Goal: Navigation & Orientation: Find specific page/section

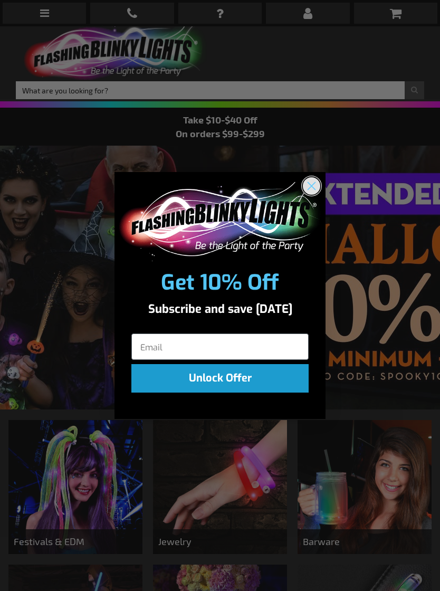
click at [307, 183] on circle "Close dialog" at bounding box center [311, 185] width 17 height 17
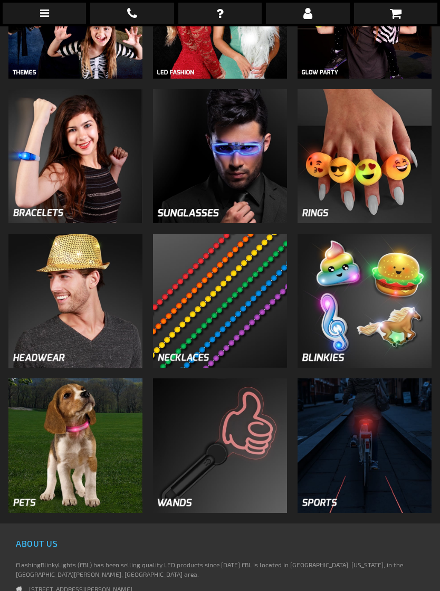
scroll to position [765, 0]
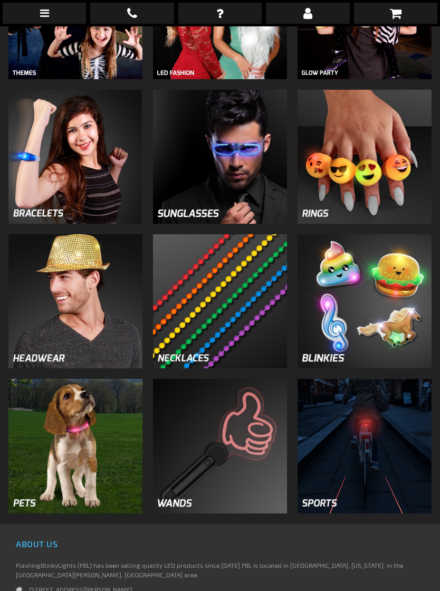
click at [233, 456] on img at bounding box center [220, 446] width 134 height 134
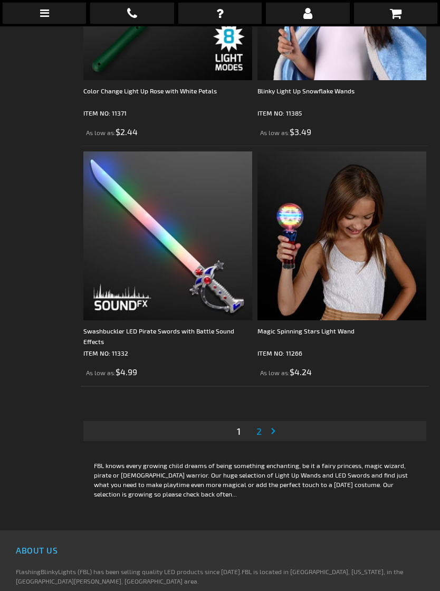
scroll to position [7061, 0]
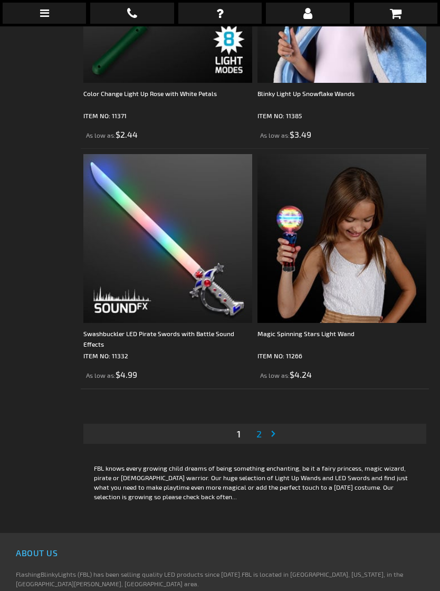
click at [263, 437] on link "Page 2" at bounding box center [259, 434] width 10 height 16
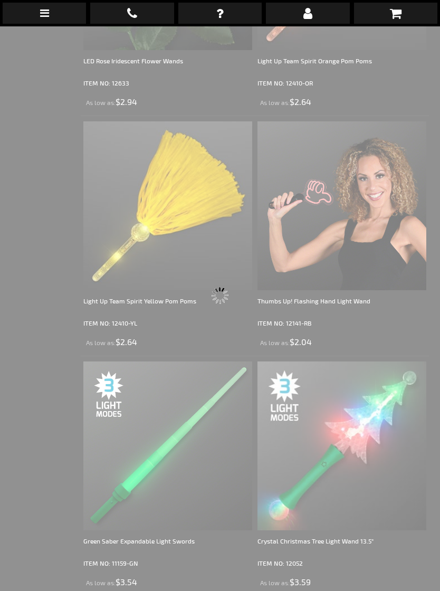
scroll to position [26, 0]
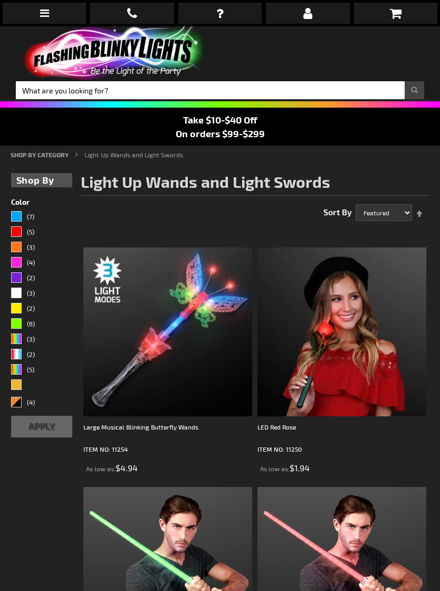
click at [41, 10] on icon at bounding box center [44, 13] width 9 height 11
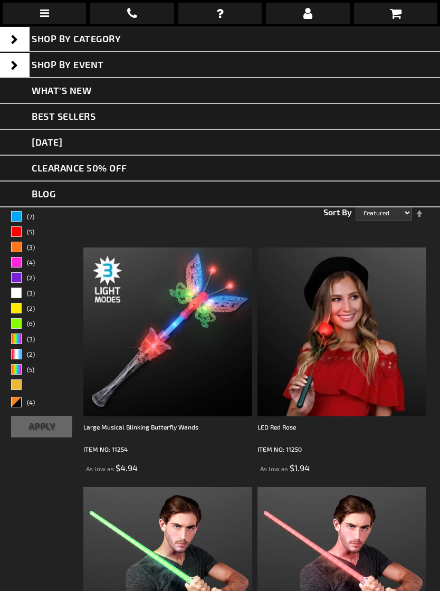
click at [49, 160] on link "CLEARANCE 50% OFF" at bounding box center [220, 169] width 440 height 26
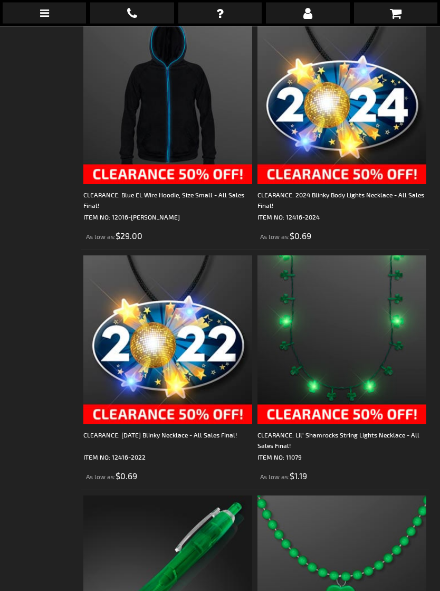
scroll to position [5044, 0]
